Goal: Check status: Check status

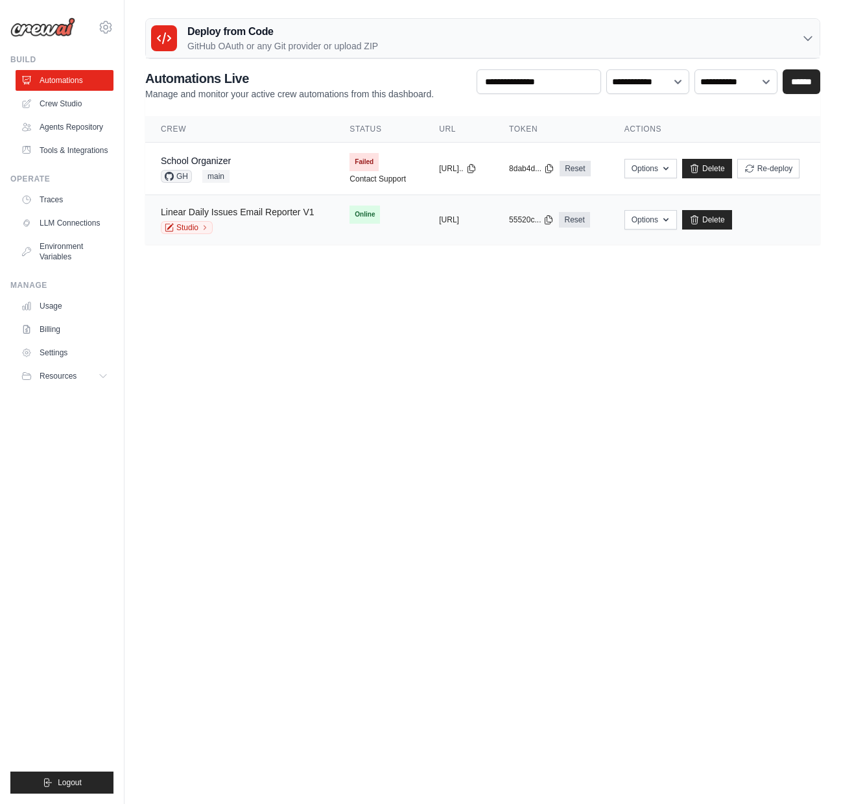
click at [256, 209] on link "Linear Daily Issues Email Reporter V1" at bounding box center [238, 212] width 154 height 10
click at [307, 160] on div "School Organizer GH main" at bounding box center [240, 168] width 158 height 29
